Goal: Find specific page/section: Find specific page/section

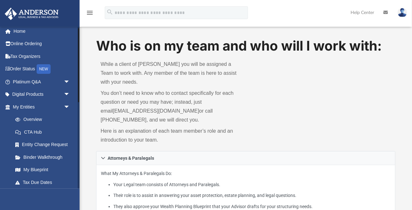
scroll to position [2, 0]
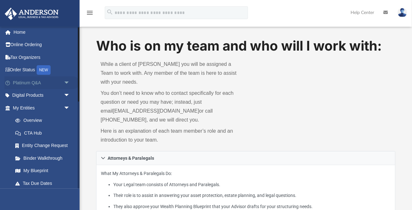
click at [67, 82] on span "arrow_drop_down" at bounding box center [70, 82] width 13 height 13
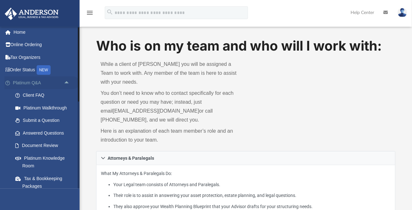
click at [66, 82] on span "arrow_drop_up" at bounding box center [70, 82] width 13 height 13
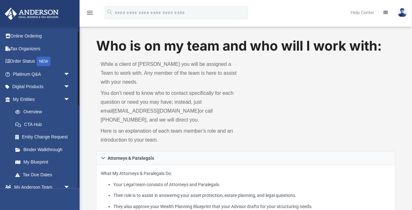
scroll to position [5, 0]
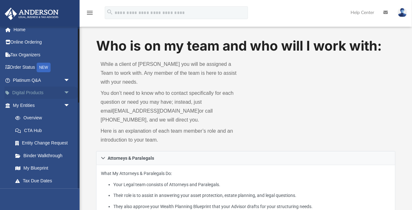
click at [68, 93] on span "arrow_drop_down" at bounding box center [70, 93] width 13 height 13
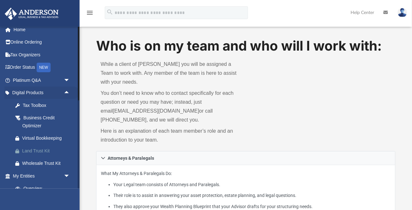
scroll to position [0, 0]
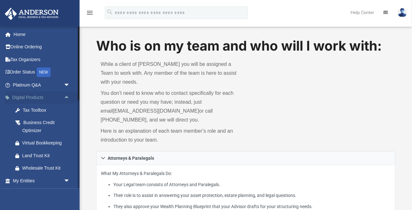
click at [66, 97] on span "arrow_drop_up" at bounding box center [70, 97] width 13 height 13
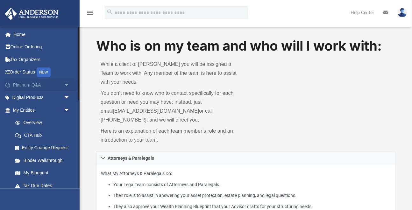
click at [68, 85] on span "arrow_drop_down" at bounding box center [70, 85] width 13 height 13
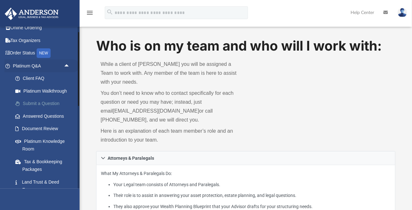
scroll to position [21, 0]
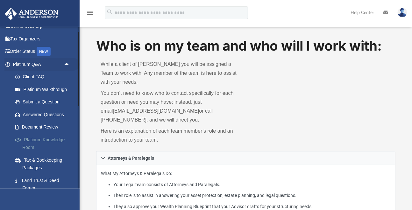
click at [38, 143] on link "Platinum Knowledge Room" at bounding box center [44, 144] width 71 height 20
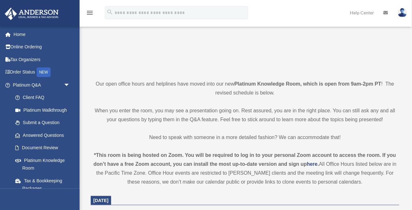
scroll to position [96, 0]
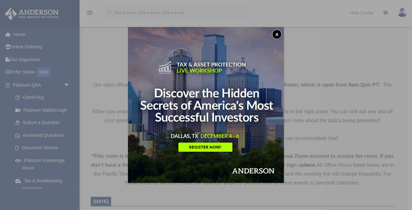
click at [276, 35] on button "x" at bounding box center [277, 35] width 10 height 10
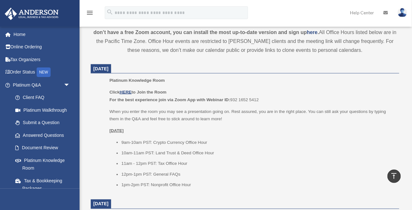
scroll to position [229, 0]
